Goal: Check status: Check status

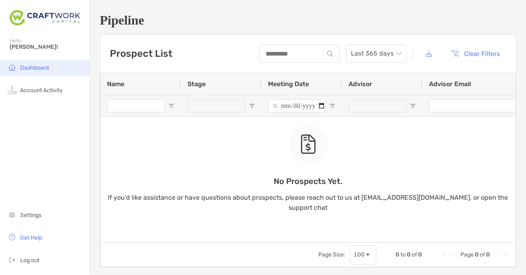
click at [40, 71] on li "Dashboard" at bounding box center [45, 68] width 90 height 16
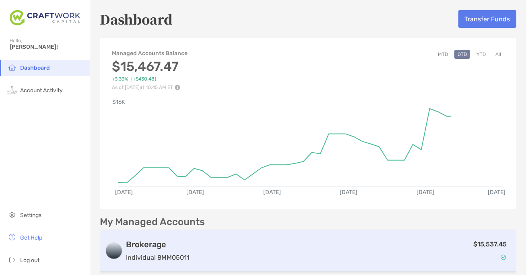
click at [328, 252] on div "$15,537.45" at bounding box center [352, 250] width 319 height 23
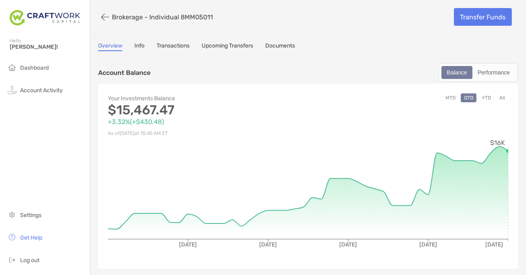
click at [179, 45] on link "Transactions" at bounding box center [173, 46] width 33 height 9
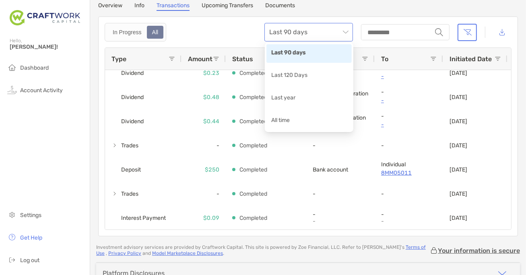
click at [333, 30] on span "Last 90 days" at bounding box center [308, 32] width 79 height 18
click at [296, 120] on div "All time" at bounding box center [309, 121] width 76 height 10
